Goal: Communication & Community: Answer question/provide support

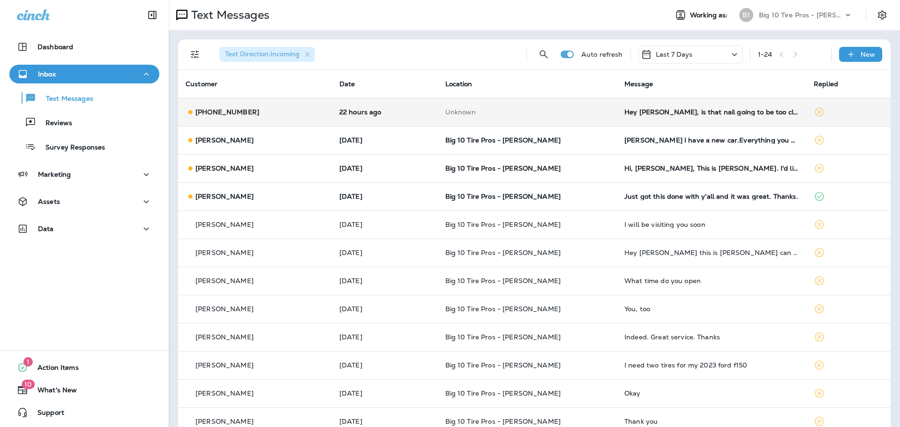
click at [679, 117] on td "Hey [PERSON_NAME], is that nail going to be too close to the sidewall to repair…" at bounding box center [711, 112] width 189 height 28
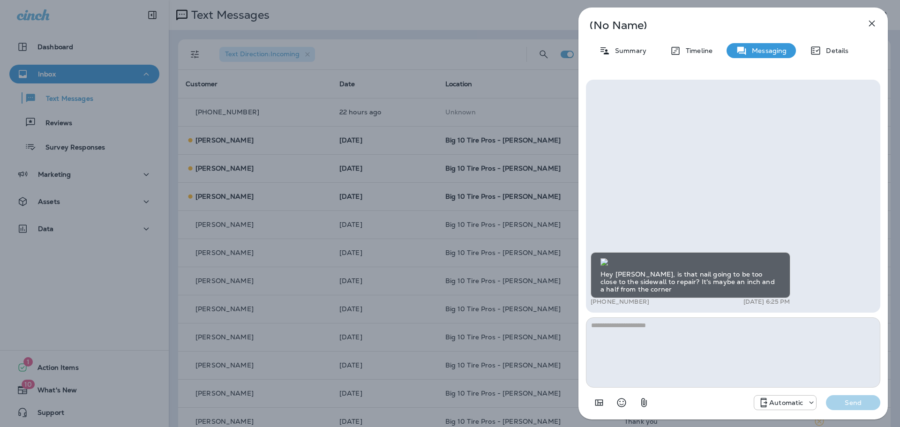
click at [636, 347] on textarea at bounding box center [733, 352] width 294 height 70
type textarea "**********"
click at [844, 405] on p "Send" at bounding box center [853, 403] width 39 height 8
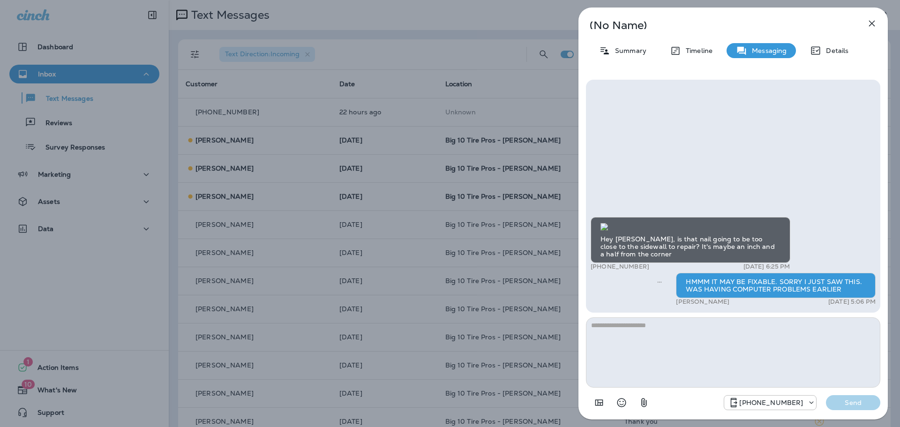
click at [871, 26] on icon "button" at bounding box center [872, 23] width 11 height 11
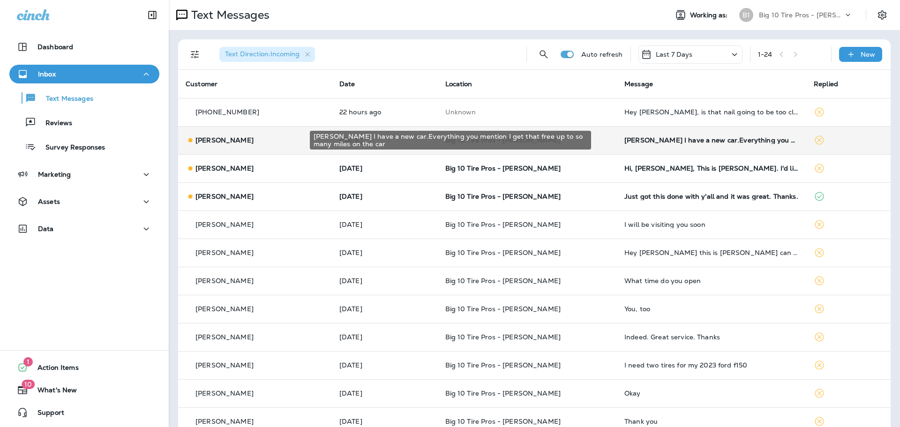
click at [645, 141] on div "[PERSON_NAME] I have a new car.Everything you mention I get that free up to so …" at bounding box center [712, 140] width 174 height 8
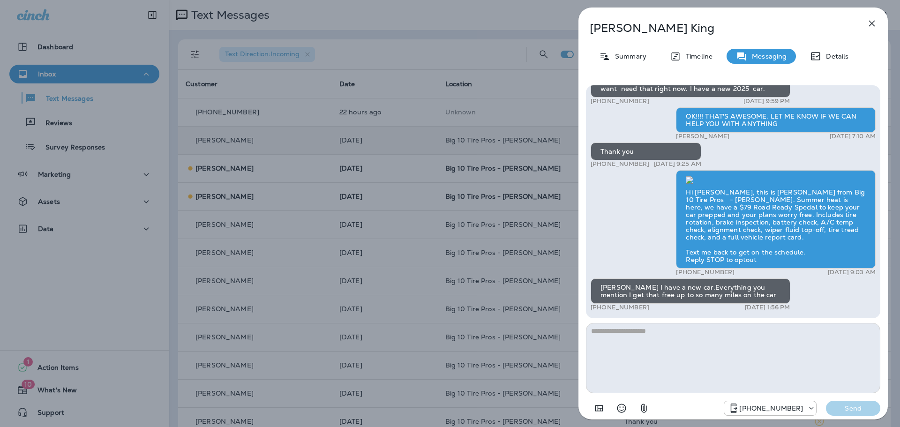
click at [618, 339] on textarea at bounding box center [733, 358] width 294 height 70
type textarea "*******"
click at [860, 407] on p "Send" at bounding box center [853, 408] width 39 height 8
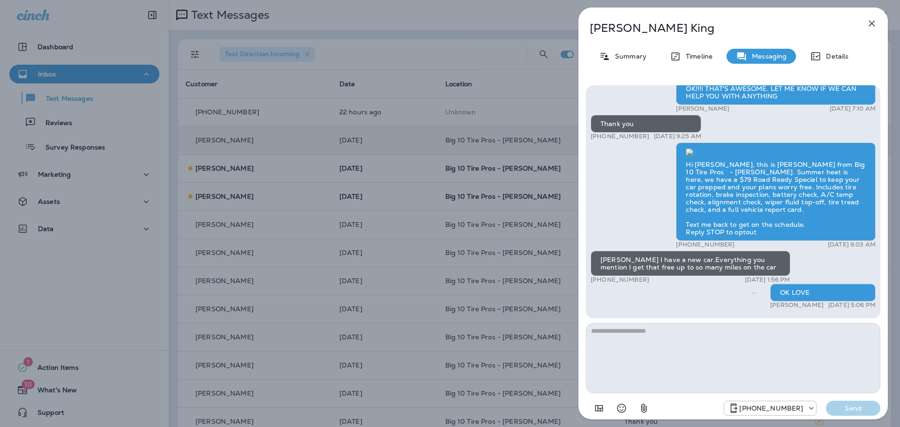
click at [873, 23] on icon "button" at bounding box center [872, 24] width 6 height 6
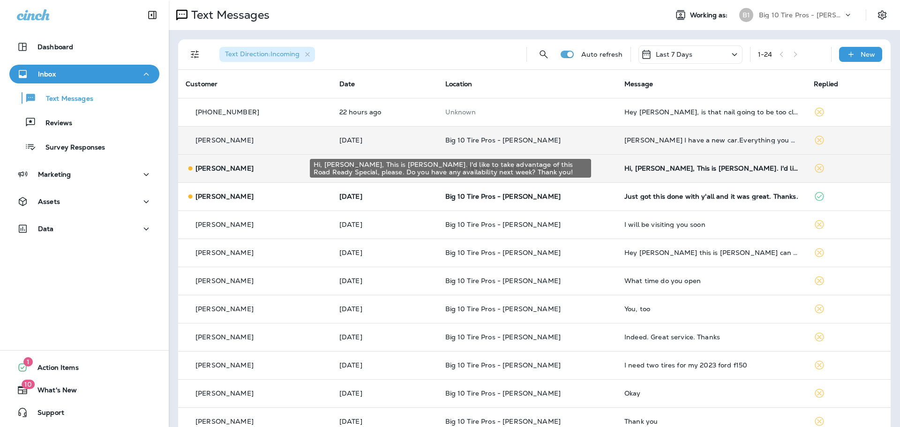
click at [655, 167] on div "Hi, [PERSON_NAME], This is [PERSON_NAME]. I'd like to take advantage of this Ro…" at bounding box center [712, 169] width 174 height 8
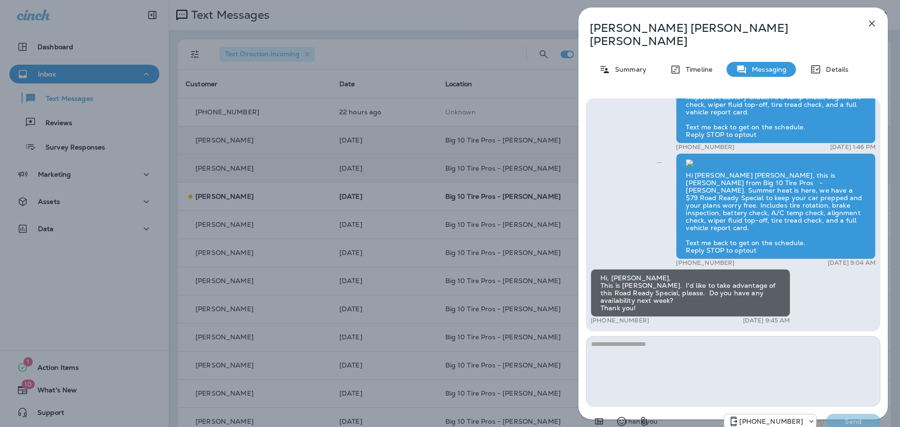
click at [627, 350] on textarea at bounding box center [733, 371] width 294 height 70
type textarea "*********"
click at [851, 407] on div "[PHONE_NUMBER] Send" at bounding box center [733, 419] width 294 height 24
click at [863, 414] on button "Send" at bounding box center [853, 421] width 54 height 15
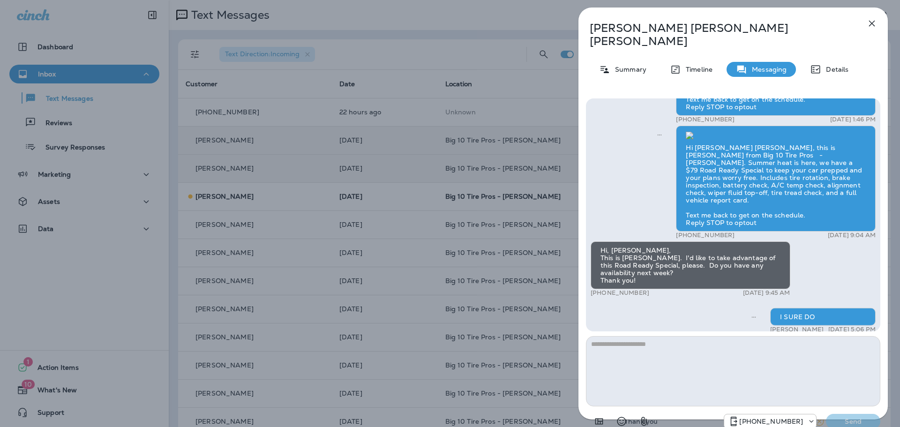
click at [862, 414] on div "[PHONE_NUMBER] Send" at bounding box center [802, 421] width 157 height 15
click at [873, 23] on icon "button" at bounding box center [872, 24] width 6 height 6
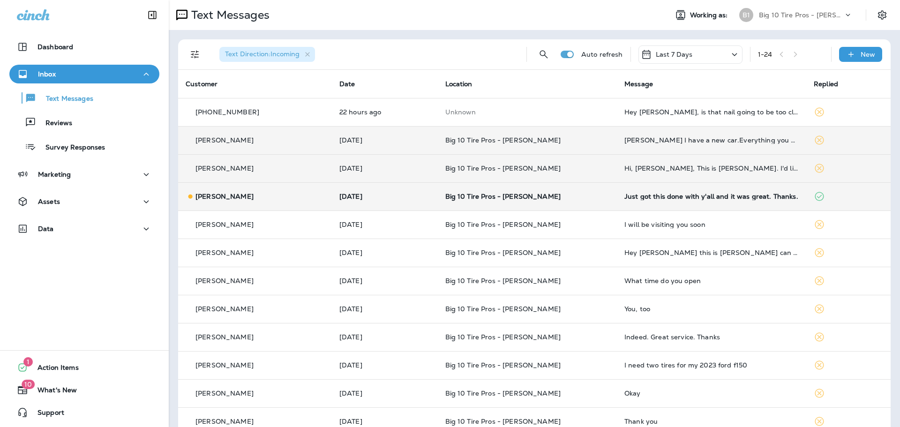
click at [628, 198] on div "Just got this done with y'all and it was great. Thanks." at bounding box center [712, 197] width 174 height 8
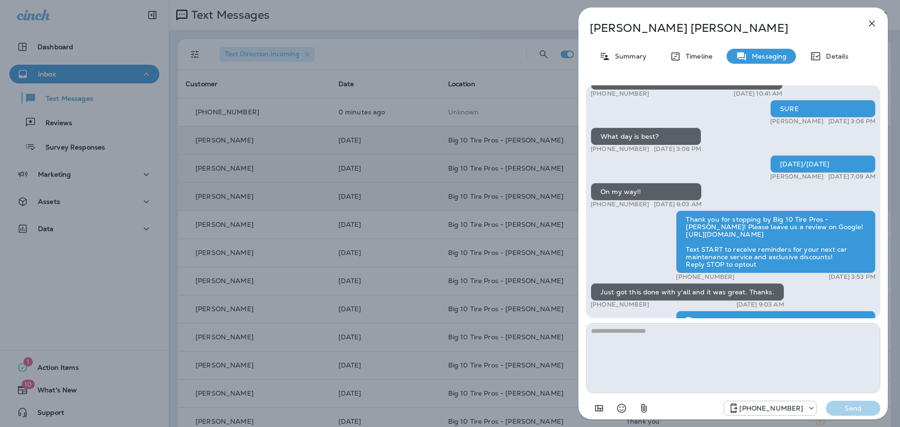
scroll to position [-94, 0]
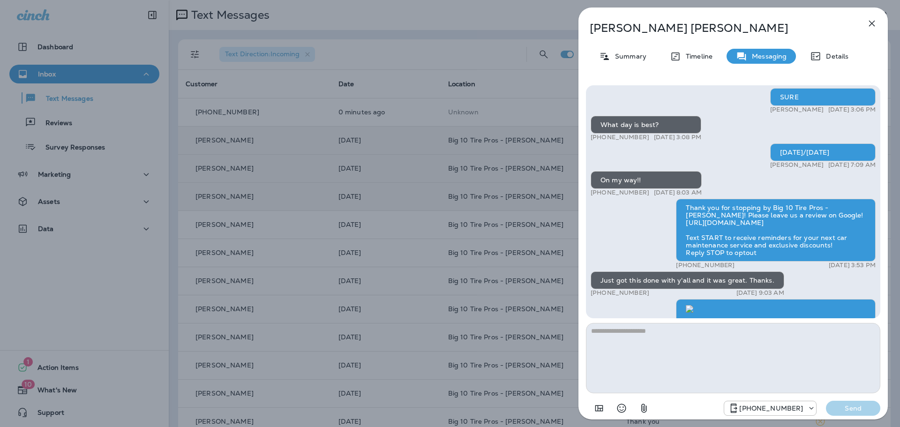
click at [624, 335] on textarea at bounding box center [733, 358] width 294 height 70
type textarea "**********"
click at [851, 404] on p "Send" at bounding box center [853, 408] width 39 height 8
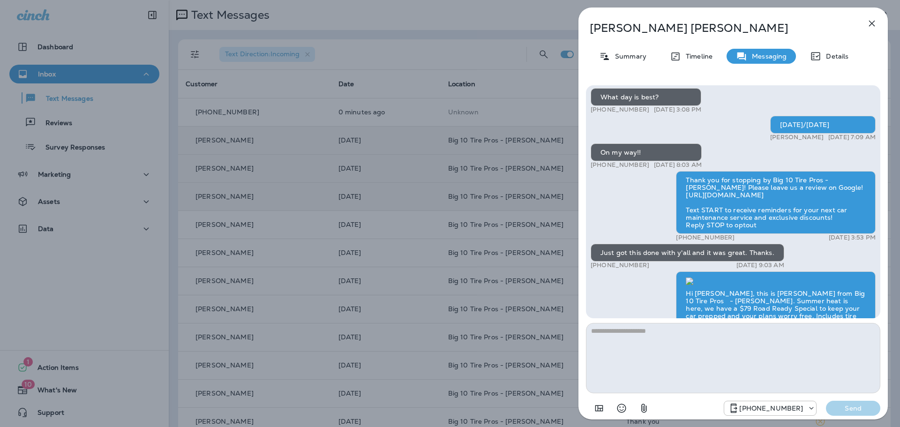
click at [873, 23] on icon "button" at bounding box center [872, 23] width 11 height 11
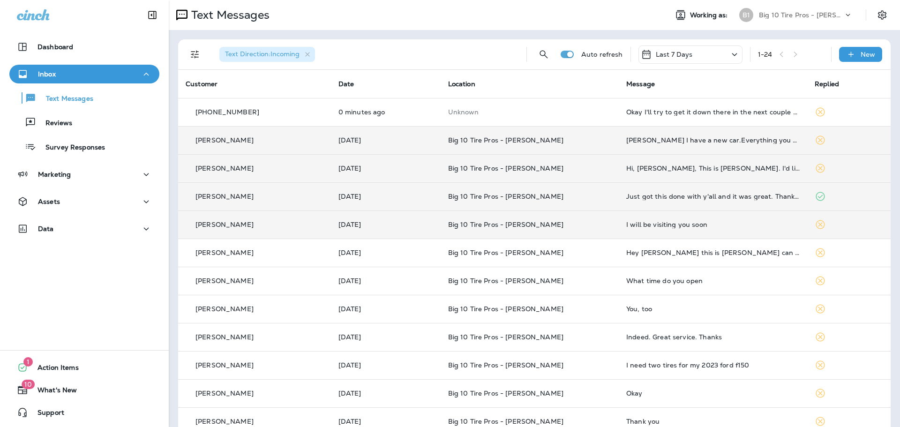
click at [641, 226] on div "I will be visiting you soon" at bounding box center [713, 225] width 174 height 8
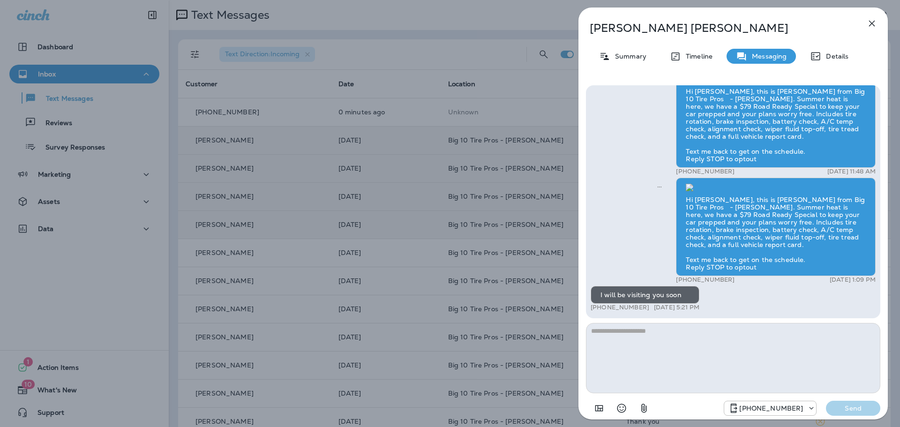
click at [619, 336] on textarea at bounding box center [733, 358] width 294 height 70
type textarea "**********"
click at [857, 407] on p "Send" at bounding box center [853, 408] width 39 height 8
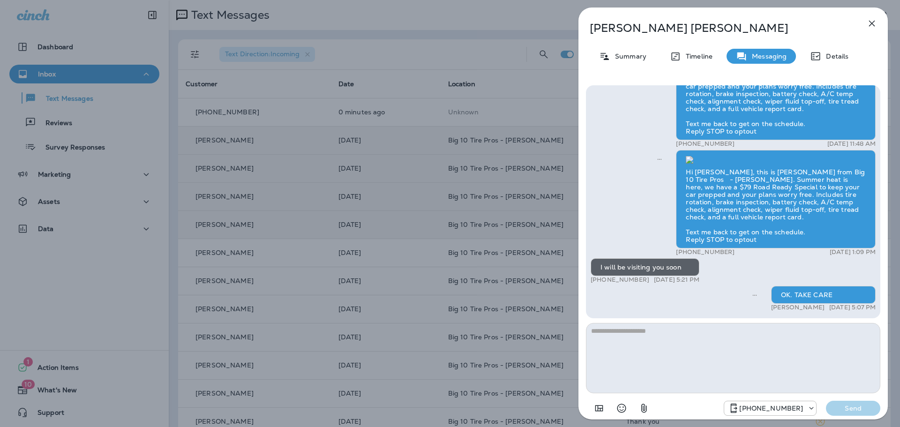
click at [874, 23] on icon "button" at bounding box center [872, 23] width 11 height 11
